Goal: Browse casually

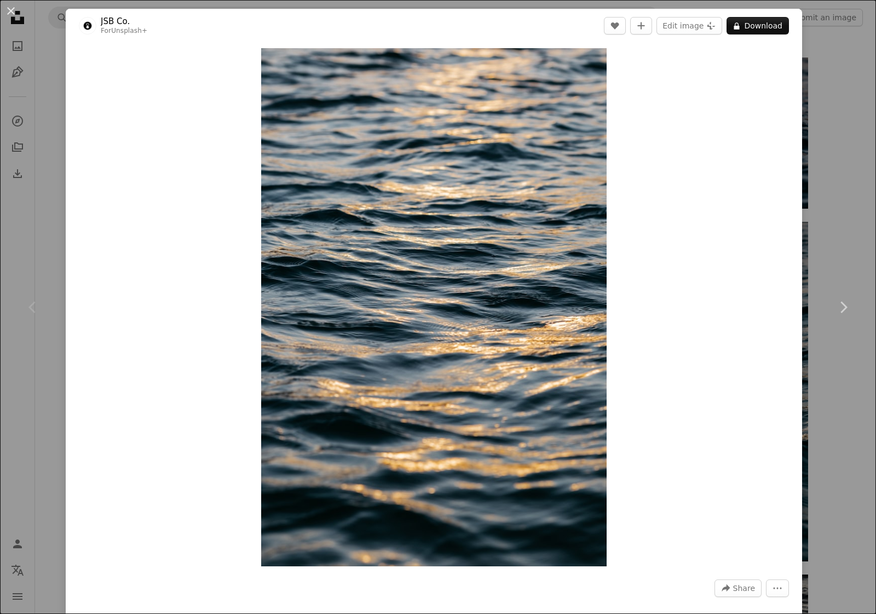
scroll to position [137, 0]
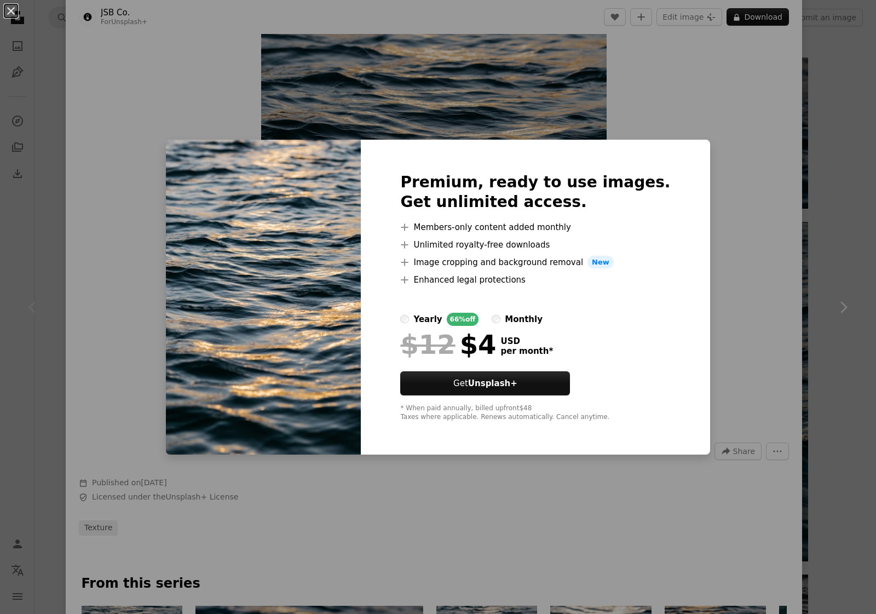
click at [701, 99] on div "An X shape Premium, ready to use images. Get unlimited access. A plus sign Memb…" at bounding box center [438, 307] width 876 height 614
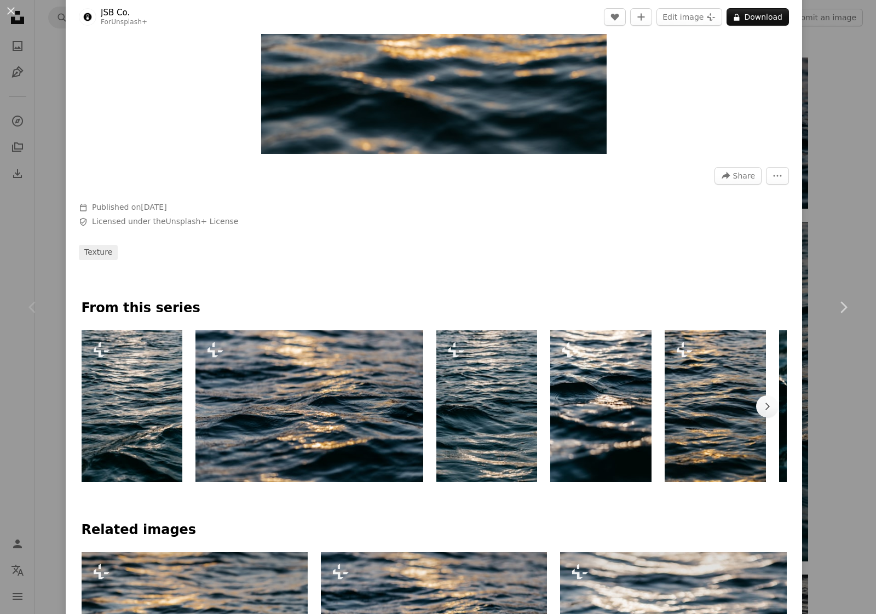
scroll to position [205, 0]
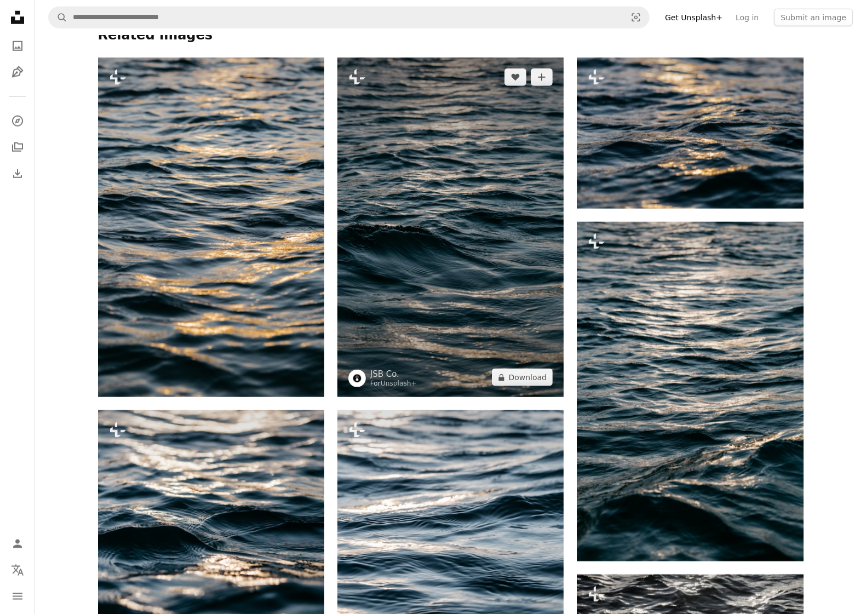
click at [543, 269] on img at bounding box center [450, 226] width 226 height 339
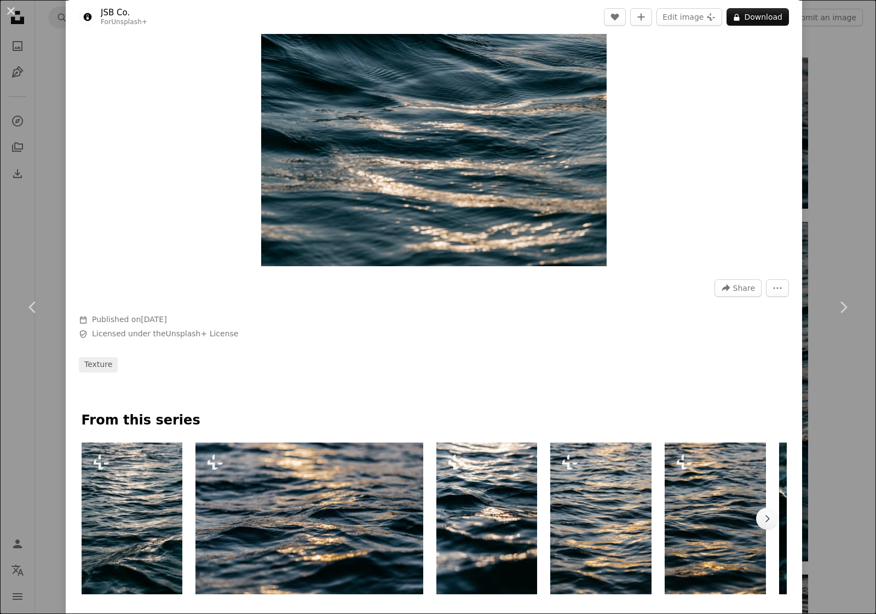
scroll to position [342, 0]
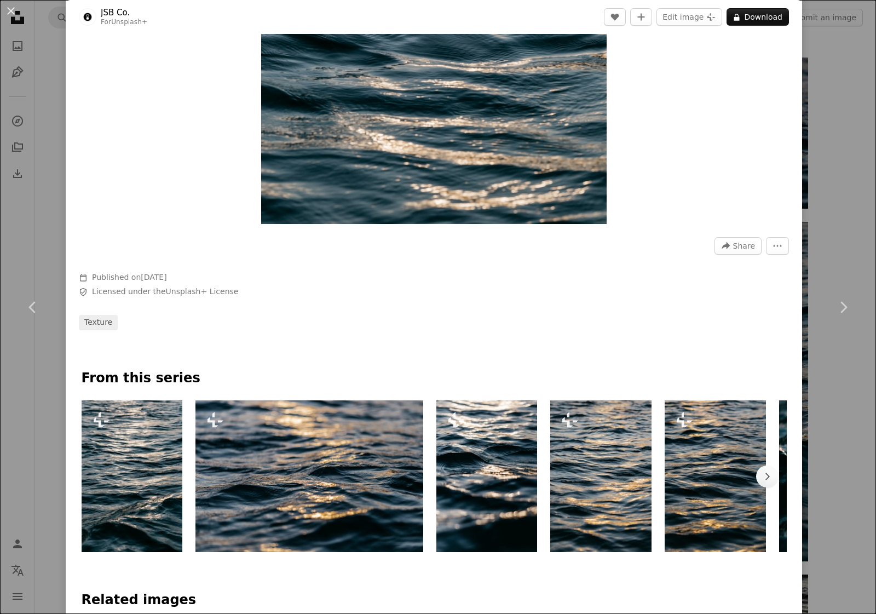
click at [615, 476] on img at bounding box center [600, 476] width 101 height 152
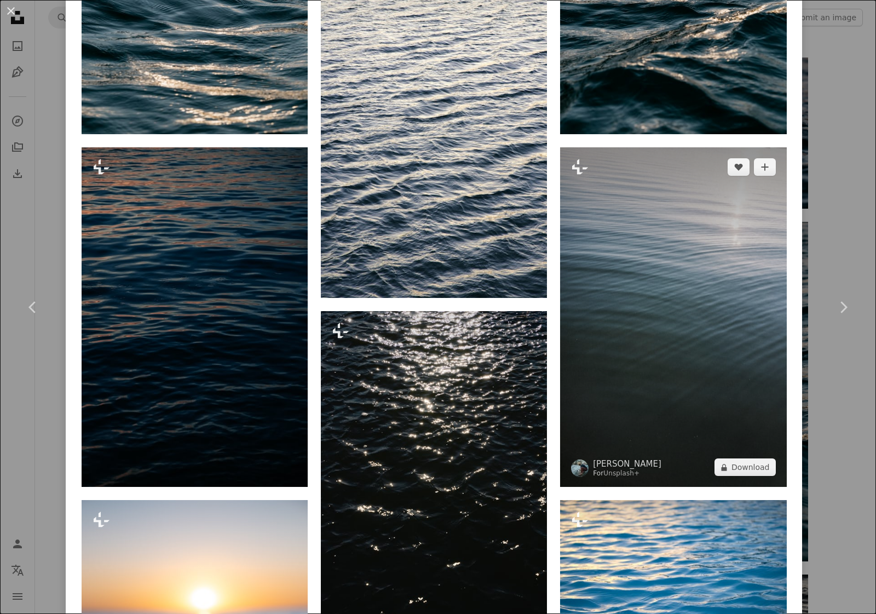
scroll to position [1369, 0]
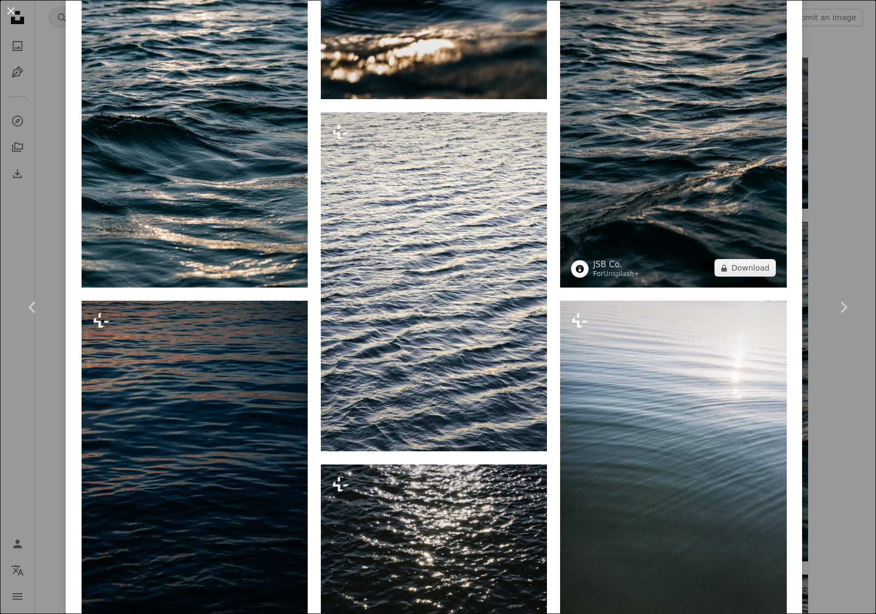
click at [673, 200] on img at bounding box center [673, 117] width 226 height 339
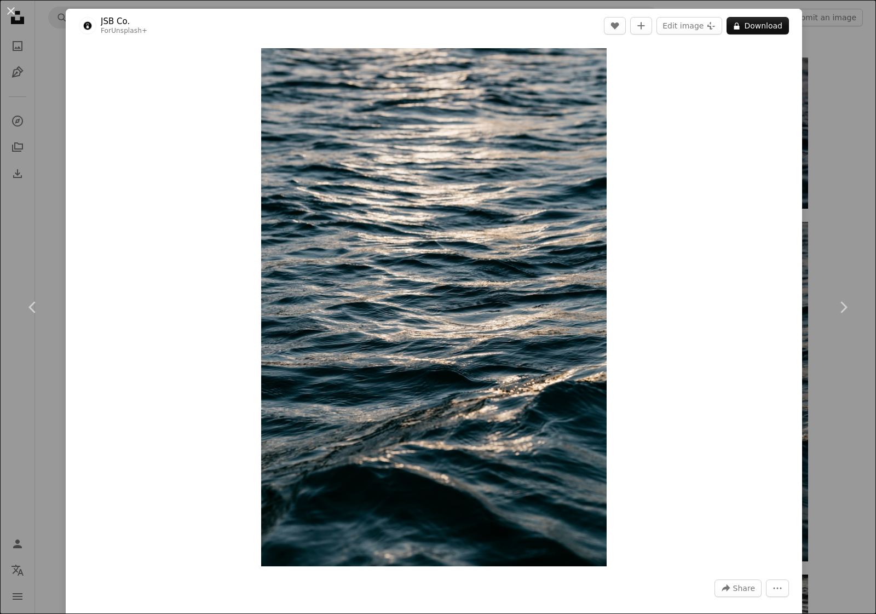
click at [816, 14] on div "An X shape Chevron left Chevron right JSB Co. For Unsplash+ A heart A plus sign…" at bounding box center [438, 307] width 876 height 614
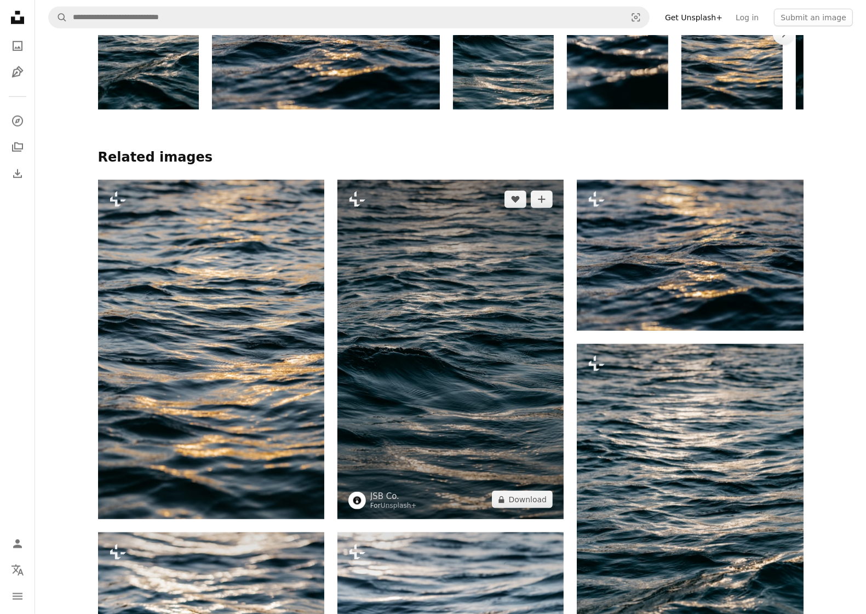
scroll to position [616, 0]
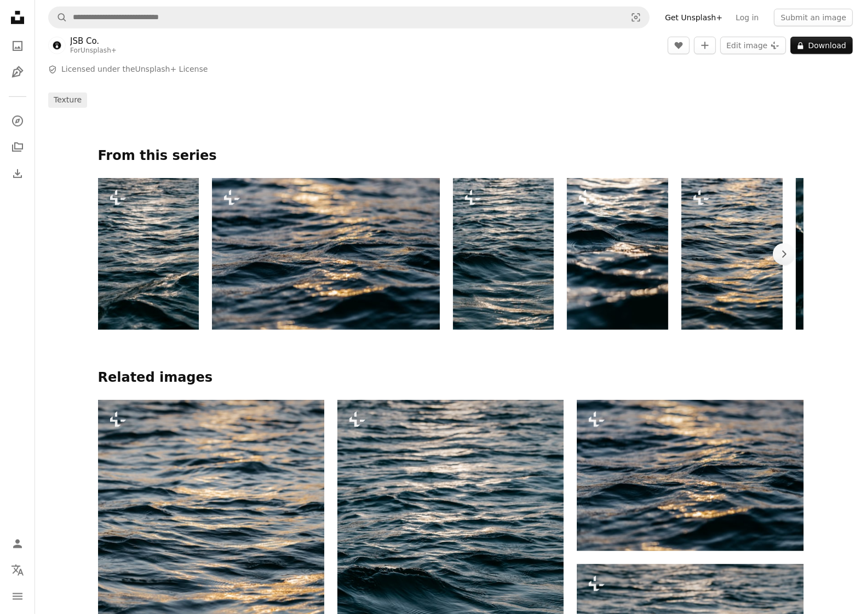
click at [165, 267] on img at bounding box center [148, 254] width 101 height 152
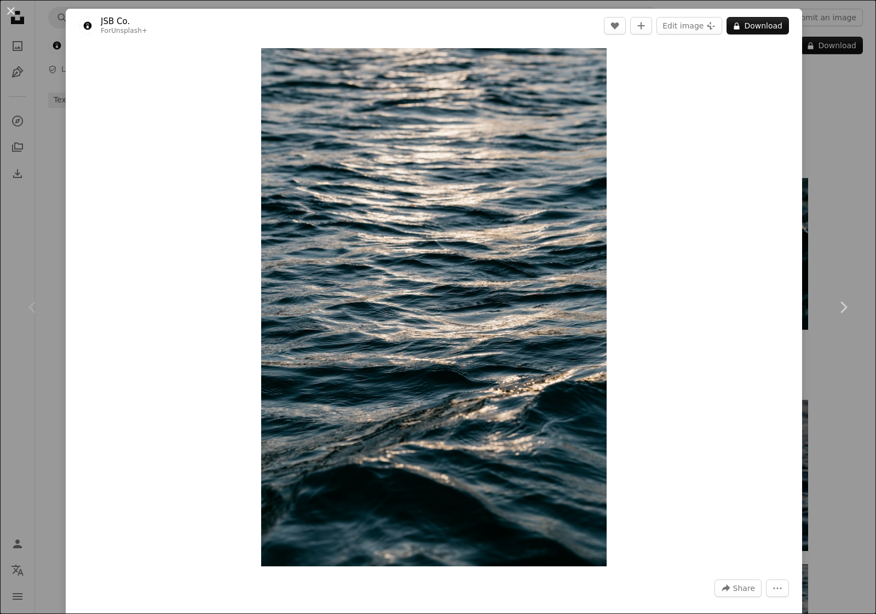
drag, startPoint x: 11, startPoint y: 11, endPoint x: 153, endPoint y: 36, distance: 144.0
click at [12, 11] on button "An X shape" at bounding box center [10, 10] width 13 height 13
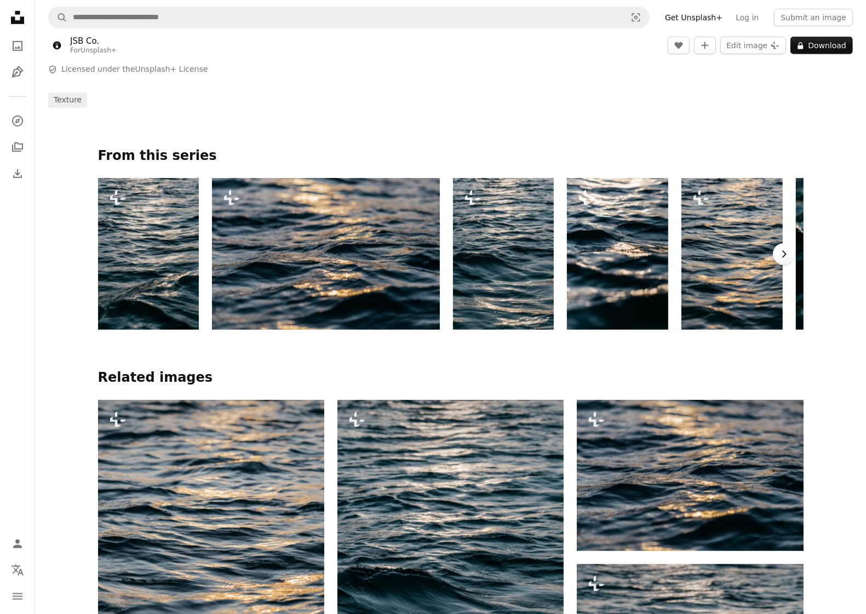
click at [778, 257] on icon "Chevron right" at bounding box center [783, 254] width 11 height 11
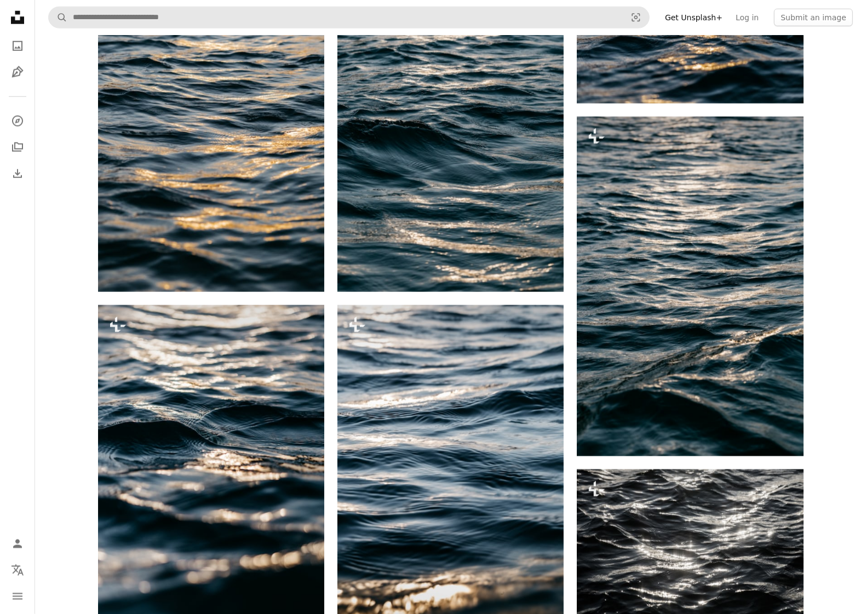
scroll to position [1095, 0]
